Goal: Information Seeking & Learning: Understand process/instructions

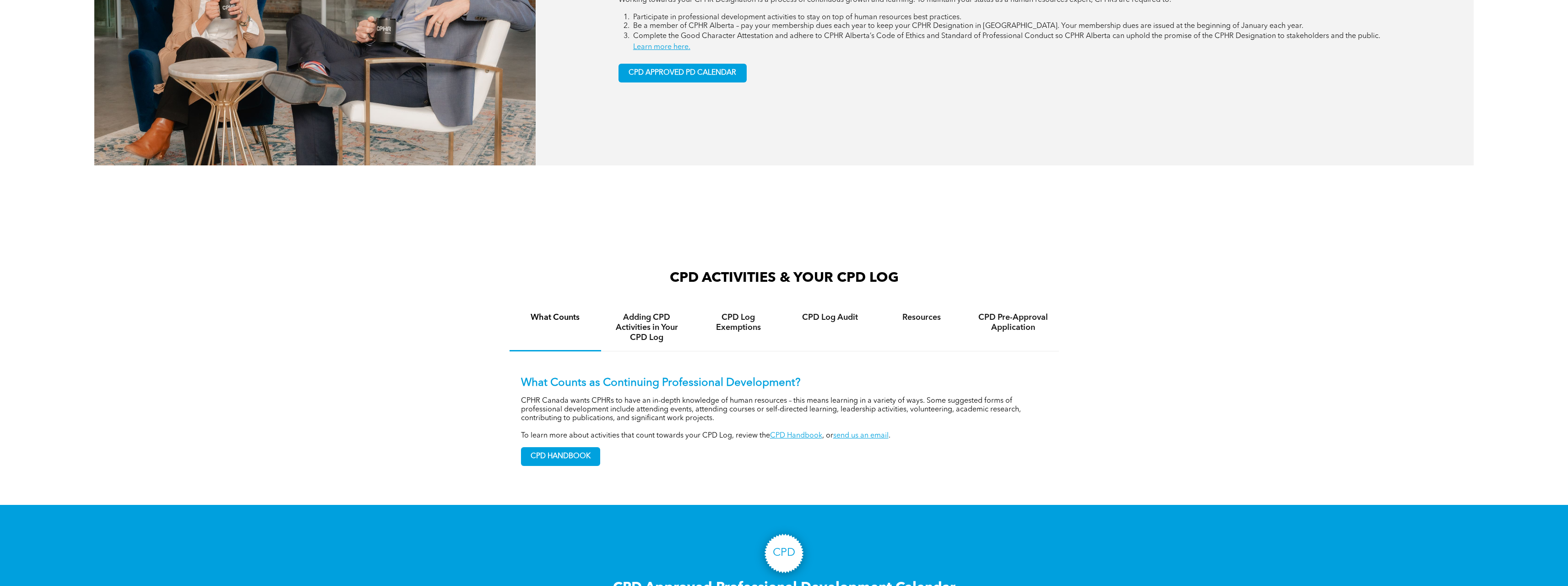
scroll to position [687, 0]
click at [653, 326] on h4 "Adding CPD Activities in Your CPD Log" at bounding box center [646, 327] width 75 height 30
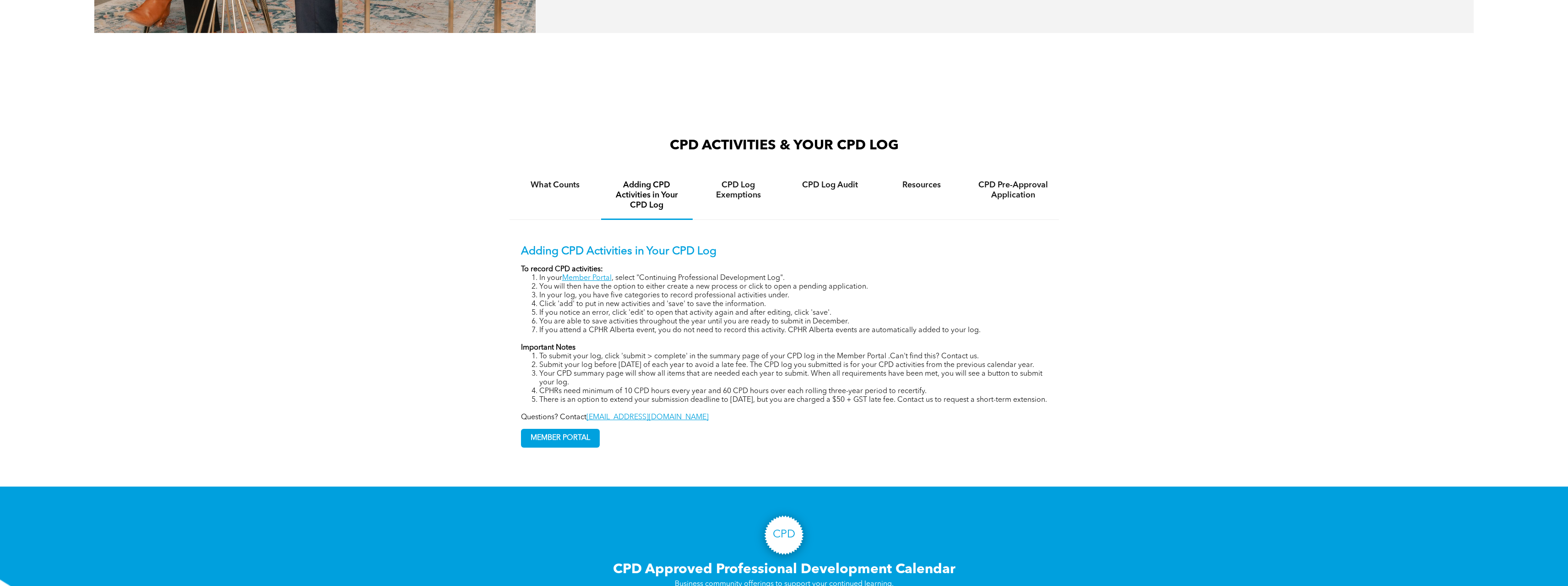
scroll to position [825, 0]
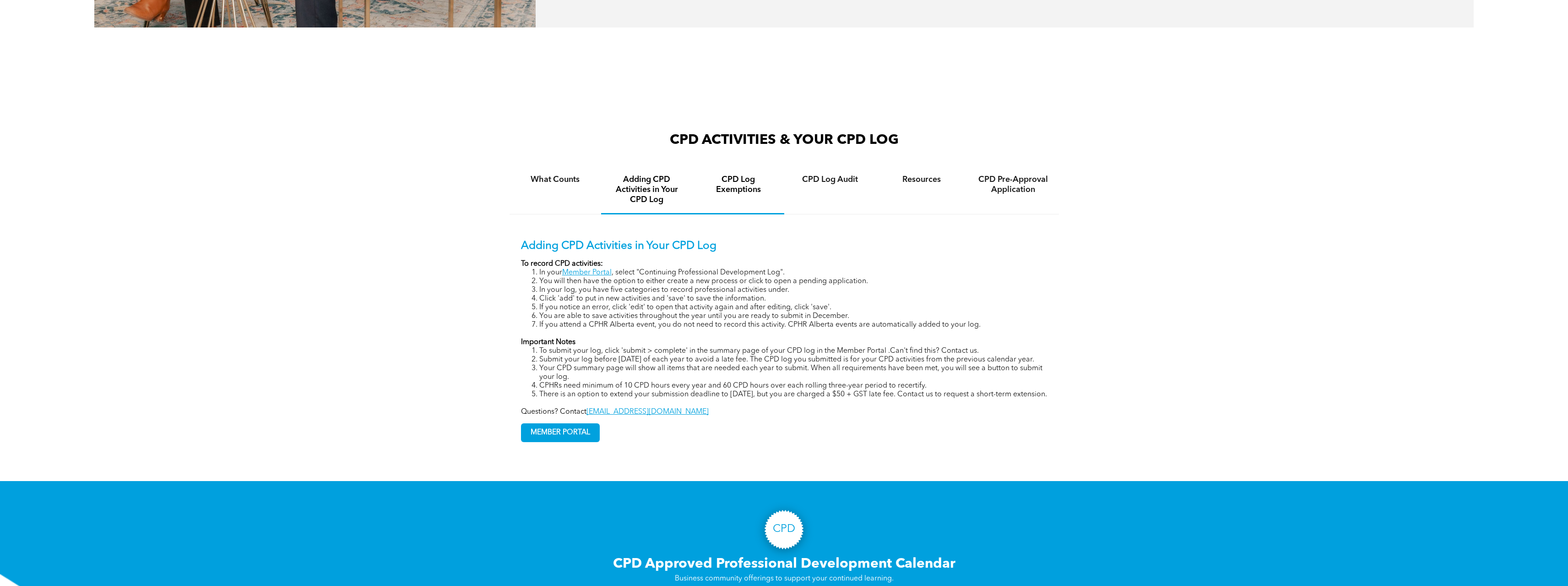
click at [740, 186] on h4 "CPD Log Exemptions" at bounding box center [738, 184] width 75 height 20
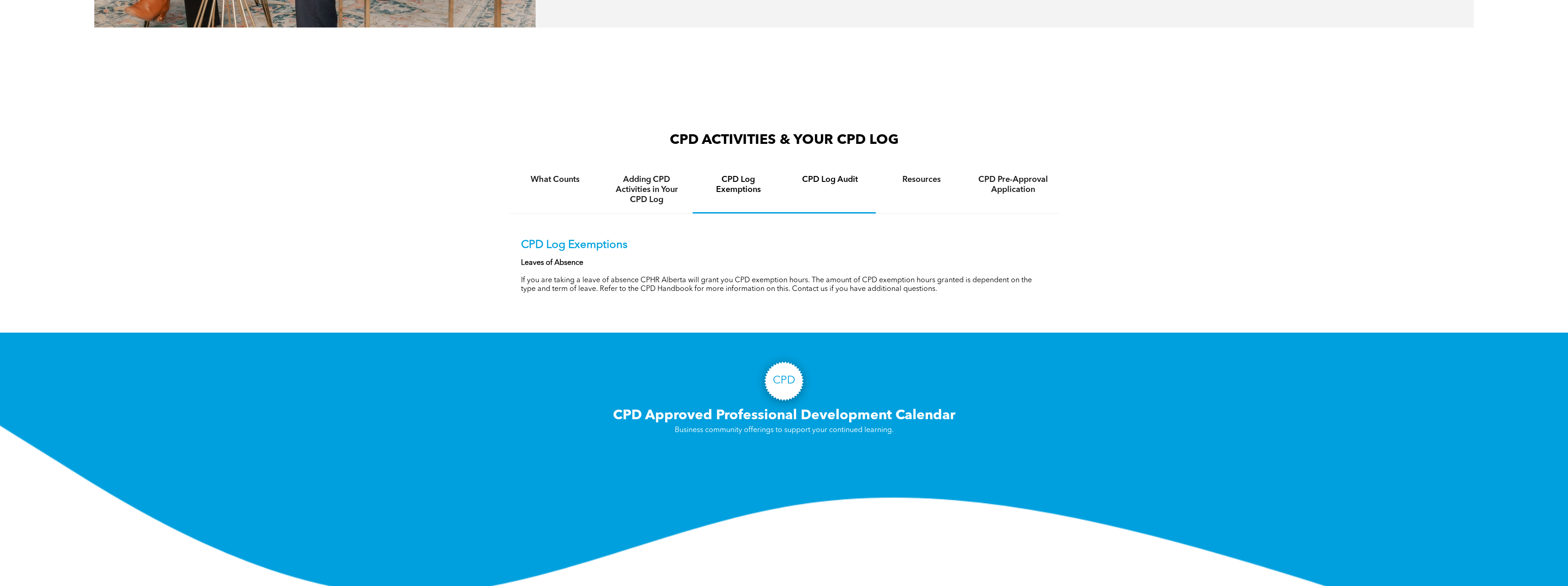
click at [837, 191] on div "CPD Log Audit" at bounding box center [830, 190] width 92 height 47
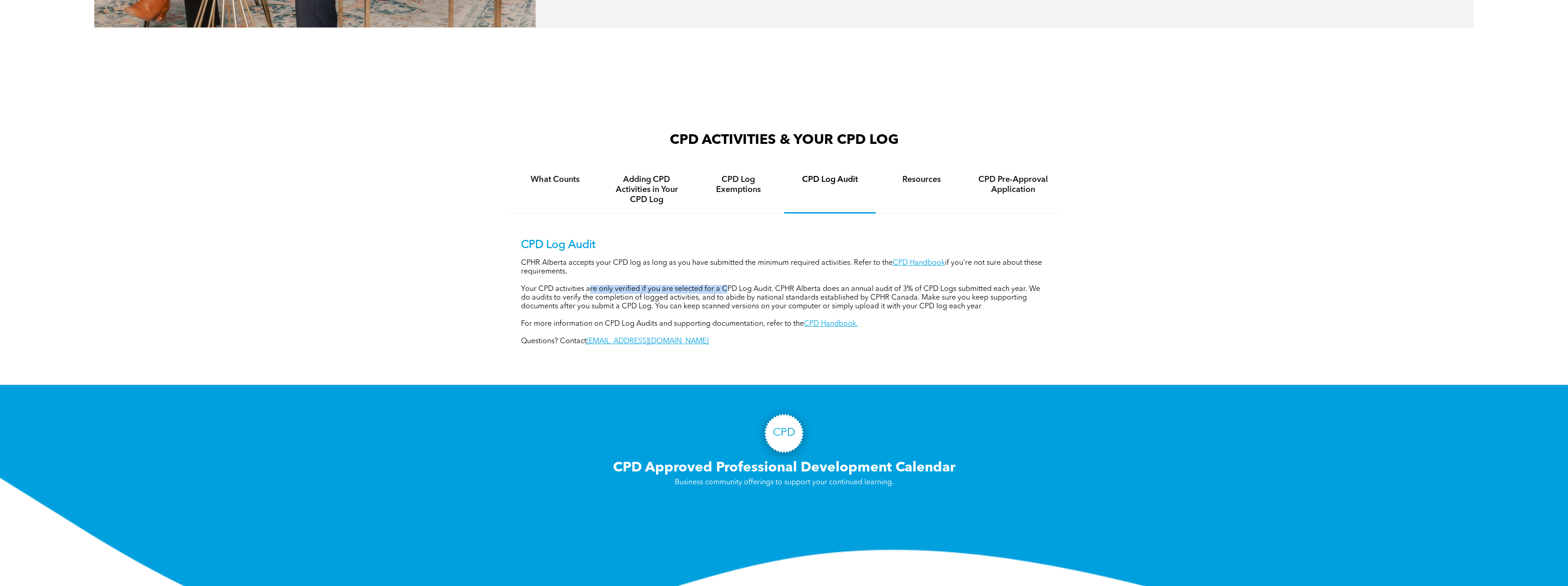
drag, startPoint x: 588, startPoint y: 291, endPoint x: 726, endPoint y: 291, distance: 138.0
click at [726, 291] on p "Your CPD activities are only verified if you are selected for a CPD Log Audit. …" at bounding box center [784, 298] width 526 height 26
drag, startPoint x: 622, startPoint y: 291, endPoint x: 950, endPoint y: 289, distance: 328.0
click at [950, 289] on p "Your CPD activities are only verified if you are selected for a CPD Log Audit. …" at bounding box center [784, 298] width 526 height 26
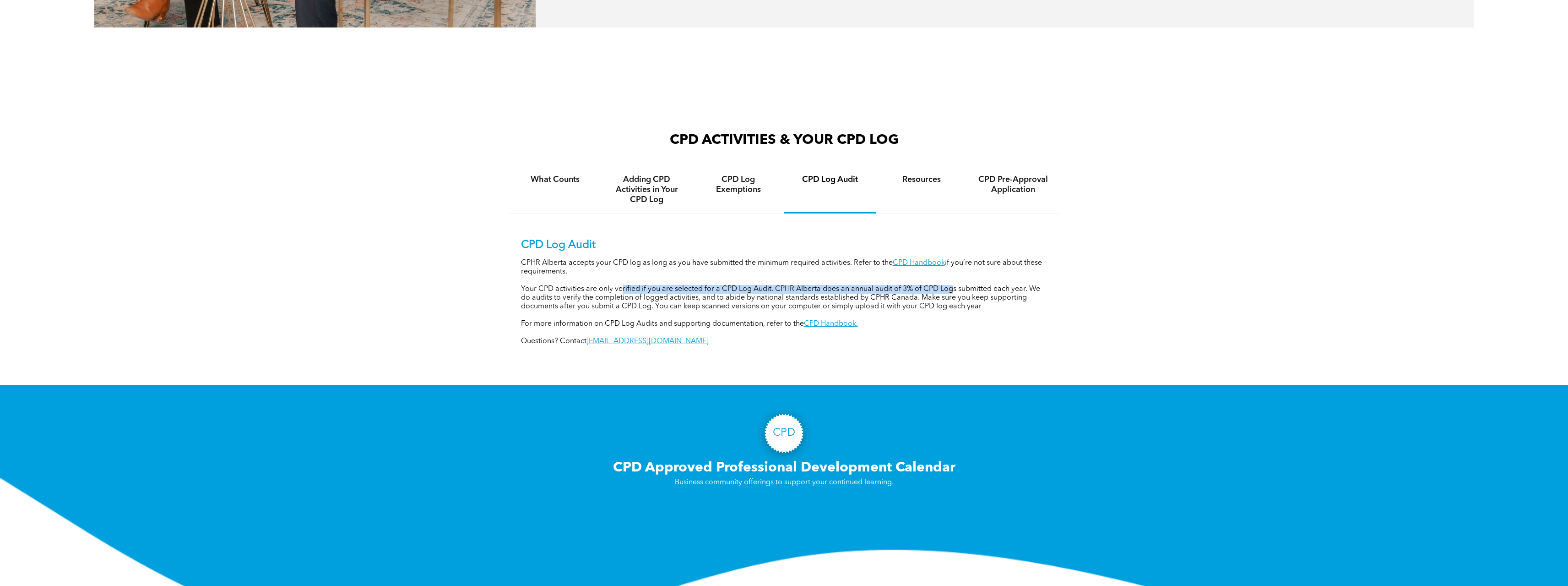
click at [950, 289] on p "Your CPD activities are only verified if you are selected for a CPD Log Audit. …" at bounding box center [784, 298] width 526 height 26
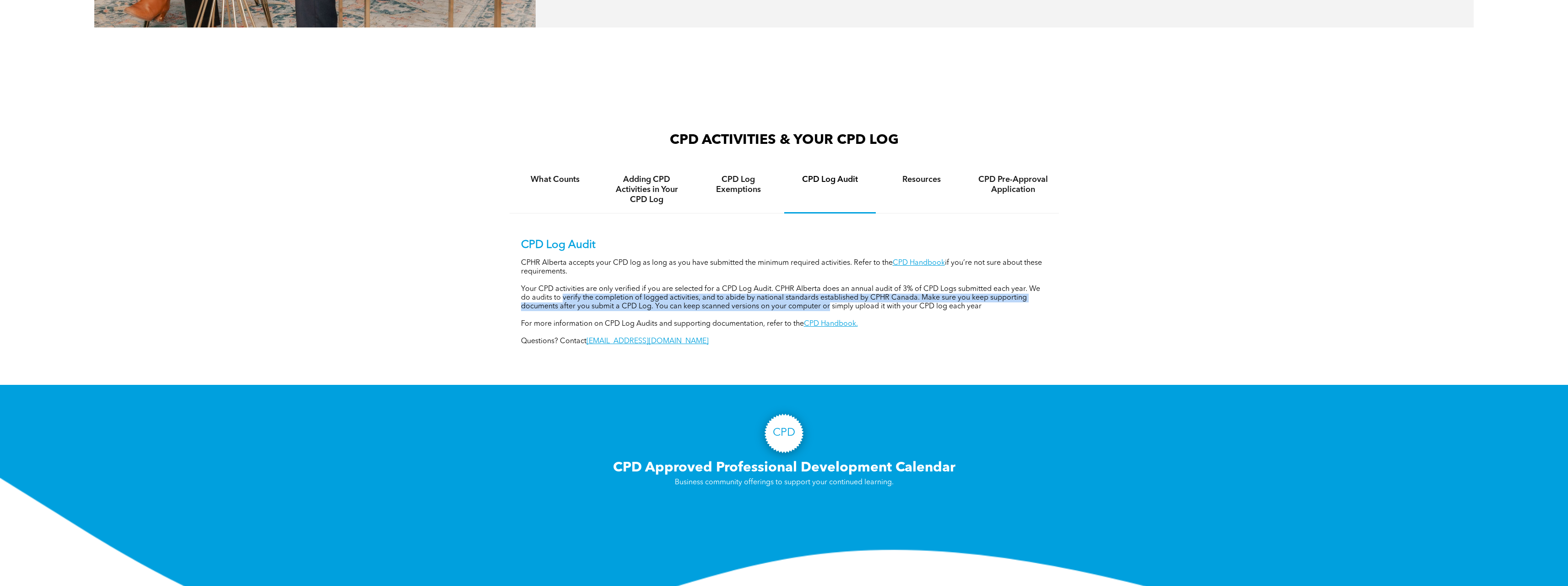
drag, startPoint x: 562, startPoint y: 296, endPoint x: 813, endPoint y: 303, distance: 251.1
click at [813, 303] on p "Your CPD activities are only verified if you are selected for a CPD Log Audit. …" at bounding box center [784, 298] width 526 height 26
drag, startPoint x: 550, startPoint y: 322, endPoint x: 704, endPoint y: 325, distance: 154.0
click at [704, 325] on p "For more information on CPD Log Audits and supporting documentation, refer to t…" at bounding box center [784, 324] width 526 height 9
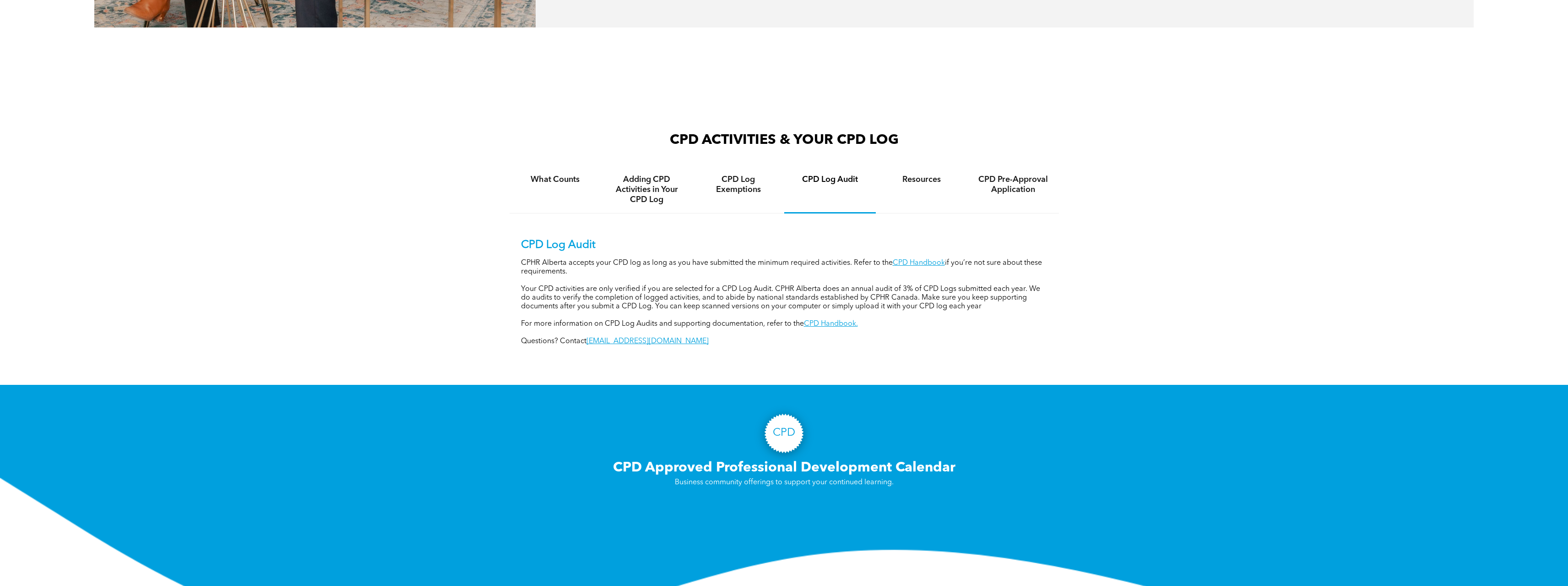
click at [728, 326] on p "For more information on CPD Log Audits and supporting documentation, refer to t…" at bounding box center [784, 324] width 526 height 9
click at [931, 188] on div "Resources" at bounding box center [922, 190] width 92 height 47
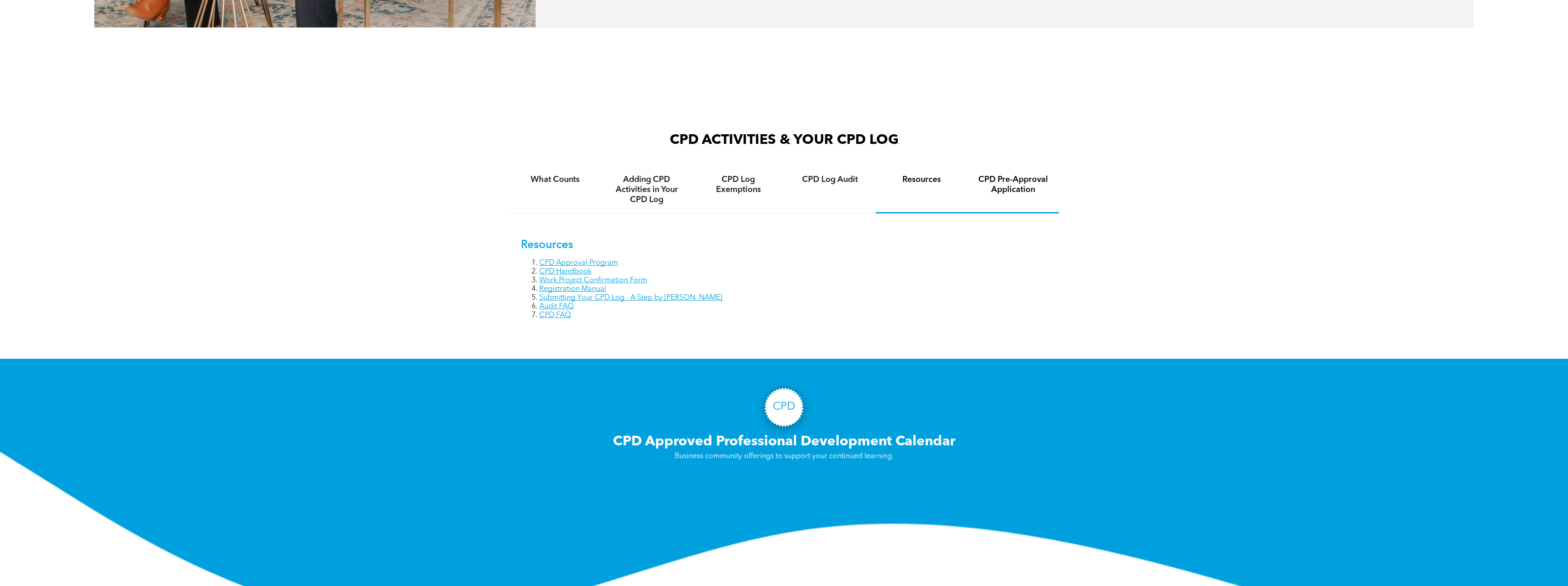
click at [1024, 185] on h4 "CPD Pre-Approval Application" at bounding box center [1013, 184] width 75 height 20
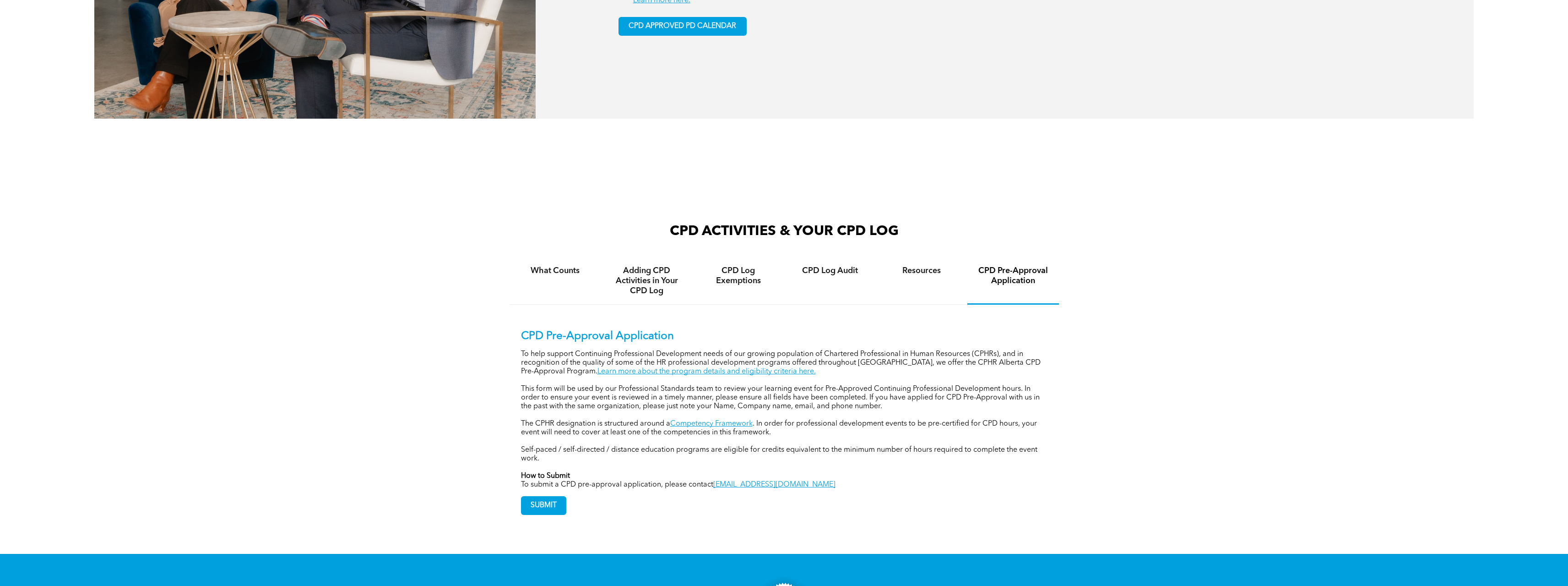
scroll to position [733, 0]
